Goal: Navigation & Orientation: Find specific page/section

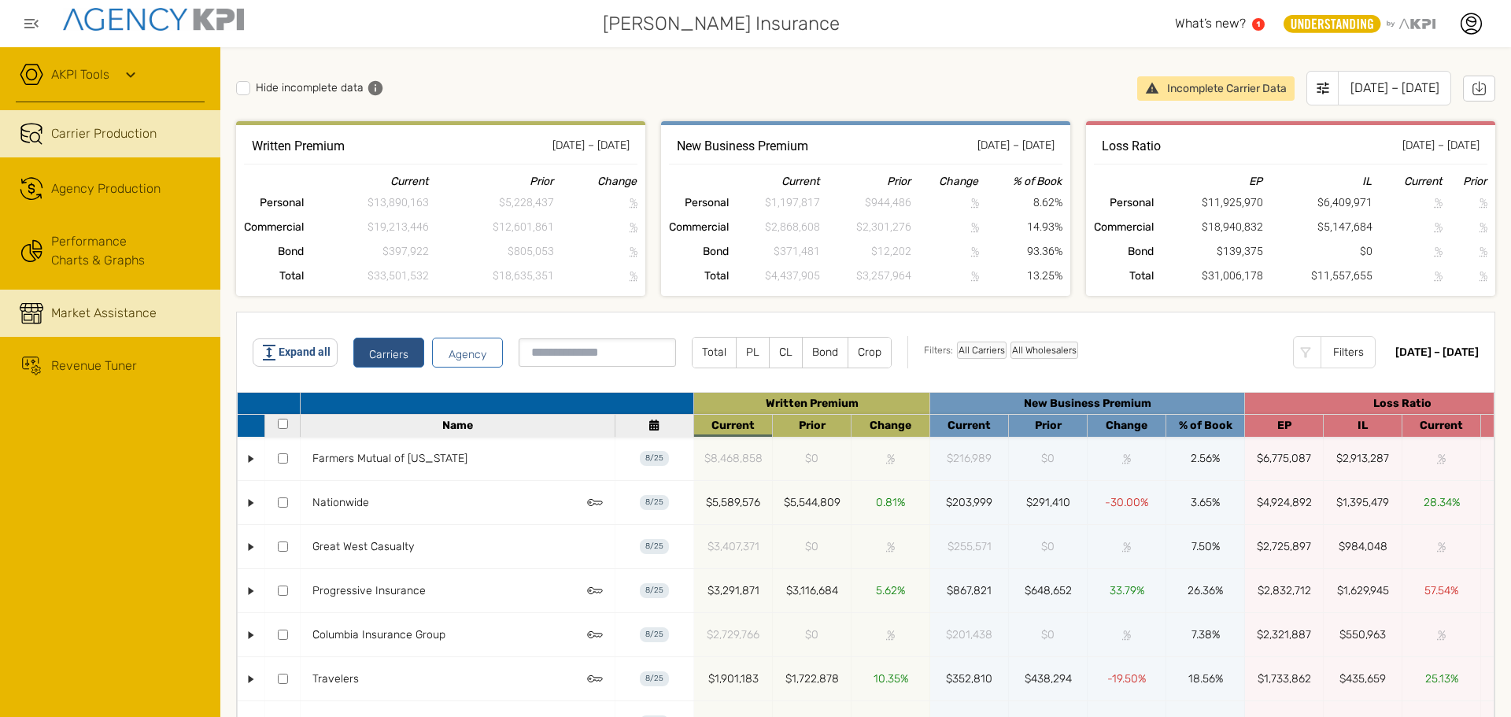
click at [146, 305] on div "Market Assistance" at bounding box center [103, 313] width 105 height 19
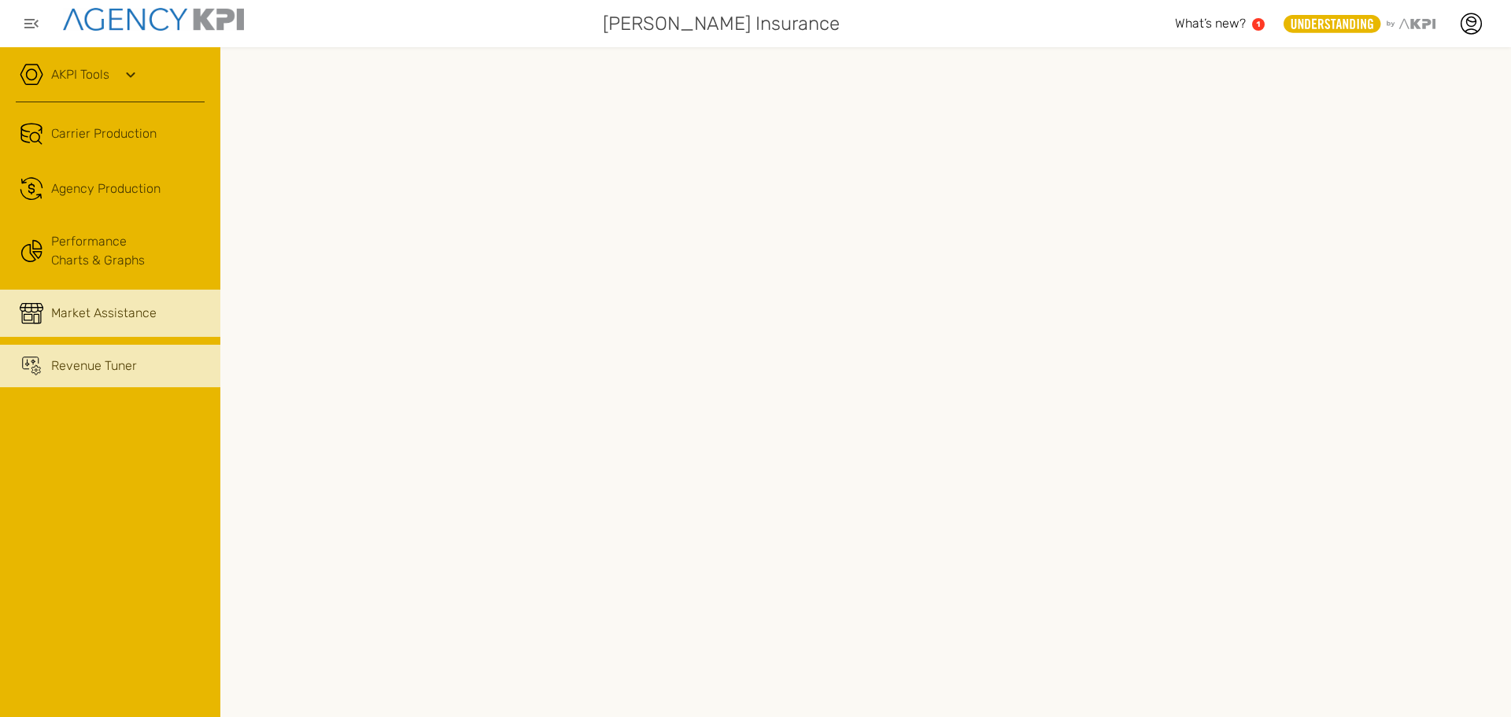
click at [70, 373] on div "Revenue Tuner" at bounding box center [94, 365] width 86 height 19
click at [85, 327] on link "Market Assistance" at bounding box center [110, 313] width 220 height 47
